Goal: Navigation & Orientation: Find specific page/section

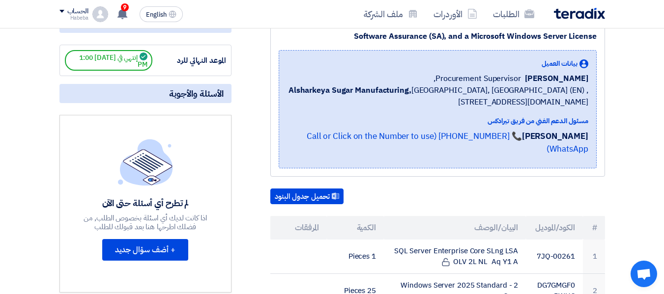
scroll to position [87, 0]
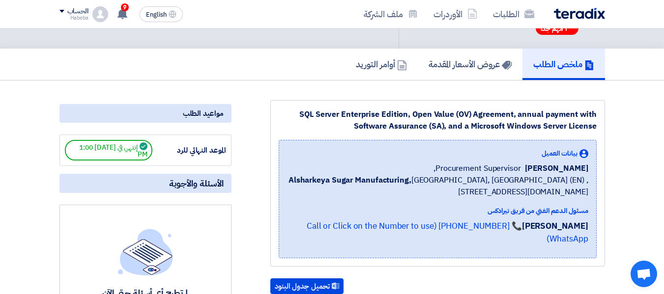
click at [92, 145] on span "إنتهي في [DATE] 1:00 PM" at bounding box center [108, 150] width 87 height 21
click at [454, 56] on link "عروض الأسعار المقدمة" at bounding box center [470, 64] width 105 height 31
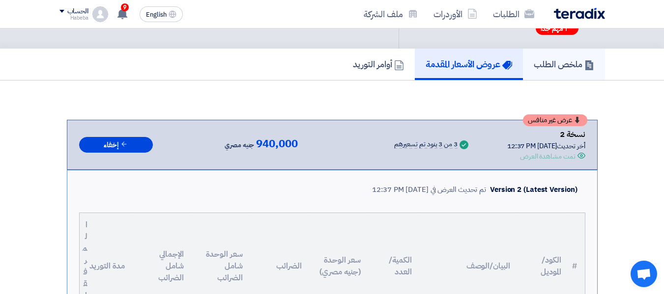
click at [576, 62] on h5 "ملخص الطلب" at bounding box center [564, 63] width 60 height 11
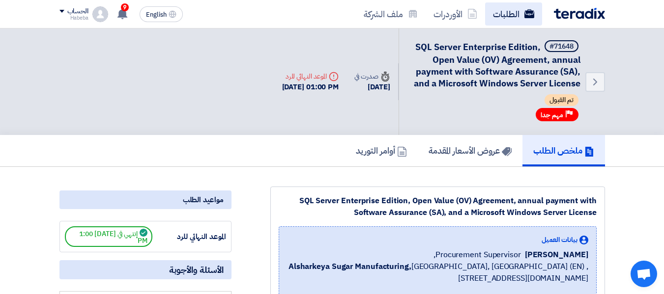
click at [516, 3] on link "الطلبات" at bounding box center [513, 13] width 57 height 23
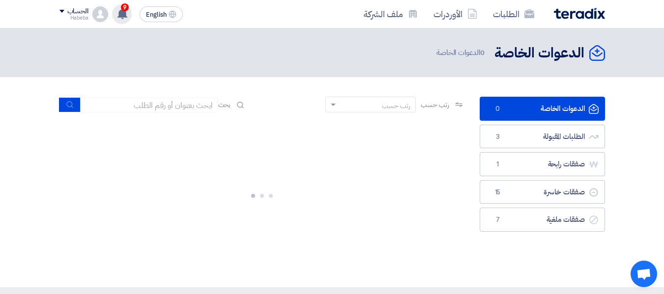
click at [120, 11] on use at bounding box center [122, 13] width 10 height 11
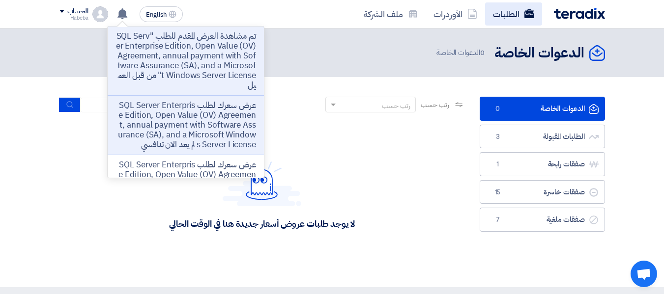
click at [500, 18] on link "الطلبات" at bounding box center [513, 13] width 57 height 23
